Goal: Check status

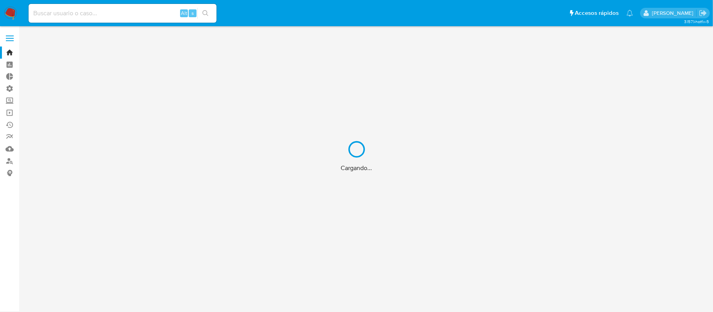
click at [101, 16] on div "Cargando..." at bounding box center [356, 156] width 713 height 312
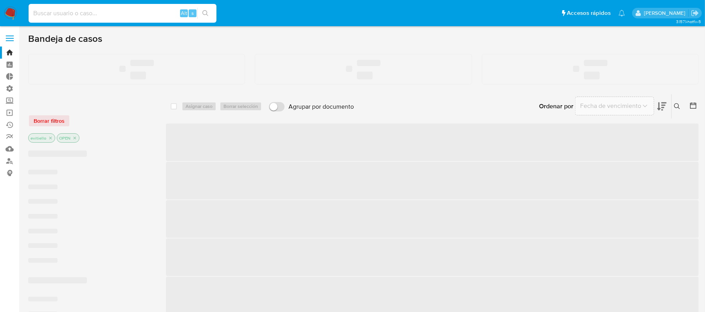
click at [110, 12] on input at bounding box center [123, 13] width 188 height 10
paste input "2525953705"
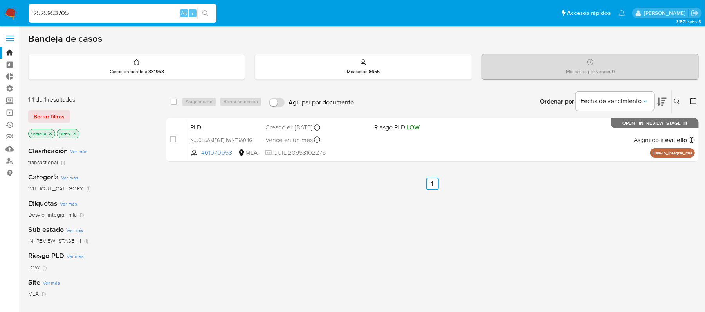
type input "2525953705"
click at [204, 13] on icon "search-icon" at bounding box center [205, 13] width 6 height 6
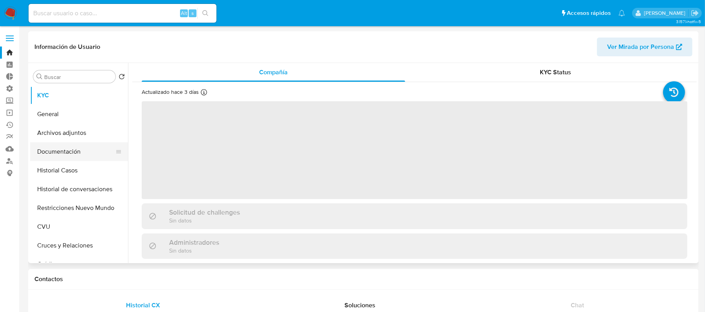
click at [70, 151] on button "Documentación" at bounding box center [76, 151] width 92 height 19
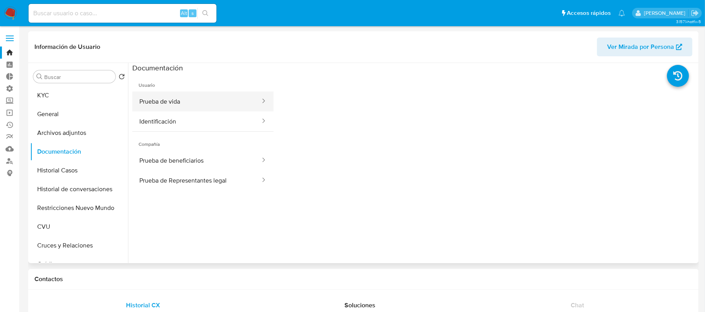
click at [209, 103] on button "Prueba de vida" at bounding box center [196, 102] width 129 height 20
select select "10"
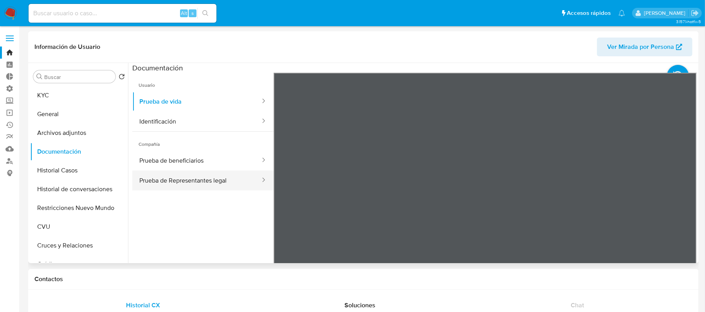
click at [208, 183] on button "Prueba de Representantes legal" at bounding box center [196, 181] width 129 height 20
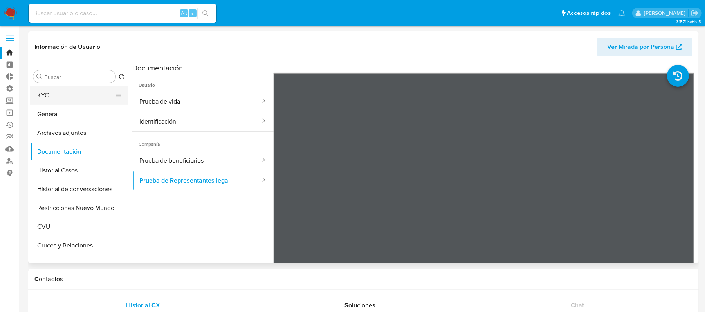
click at [70, 93] on button "KYC" at bounding box center [76, 95] width 92 height 19
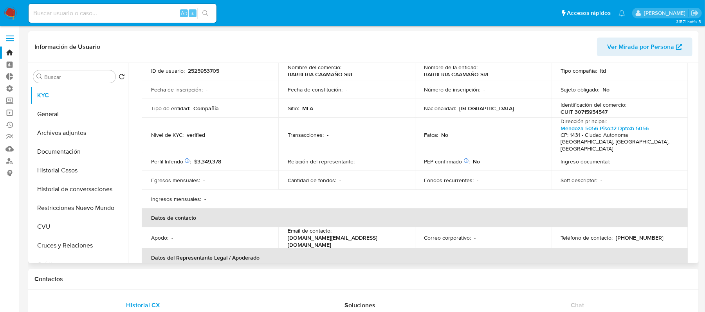
scroll to position [104, 0]
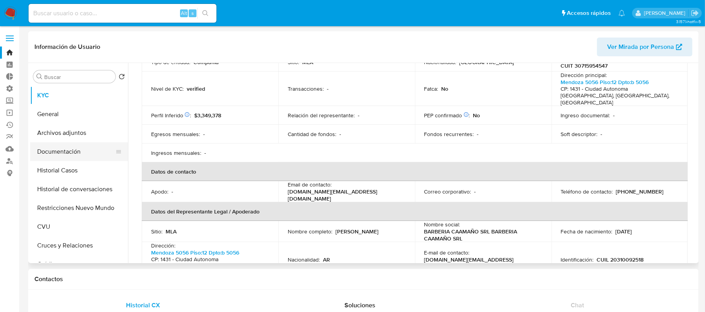
click at [96, 153] on button "Documentación" at bounding box center [76, 151] width 92 height 19
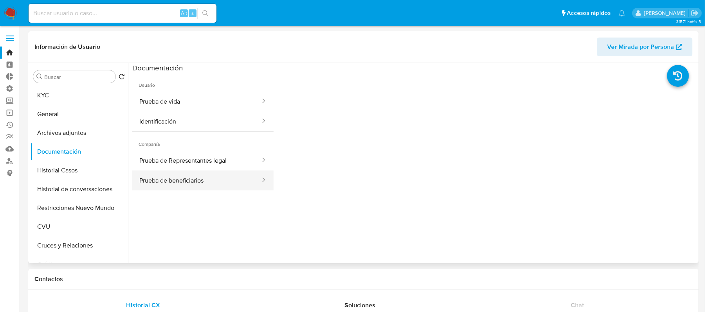
click at [205, 180] on button "Prueba de beneficiarios" at bounding box center [196, 181] width 129 height 20
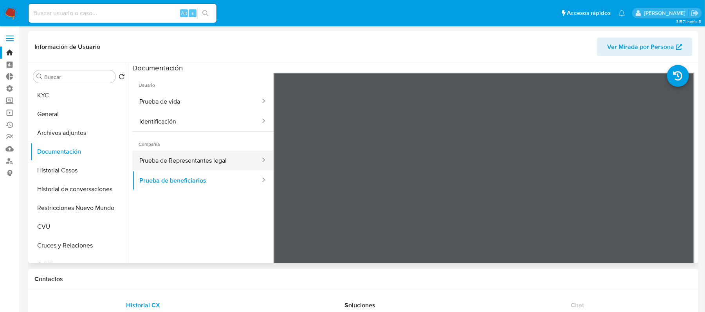
click at [194, 160] on button "Prueba de Representantes legal" at bounding box center [196, 161] width 129 height 20
